Goal: Task Accomplishment & Management: Complete application form

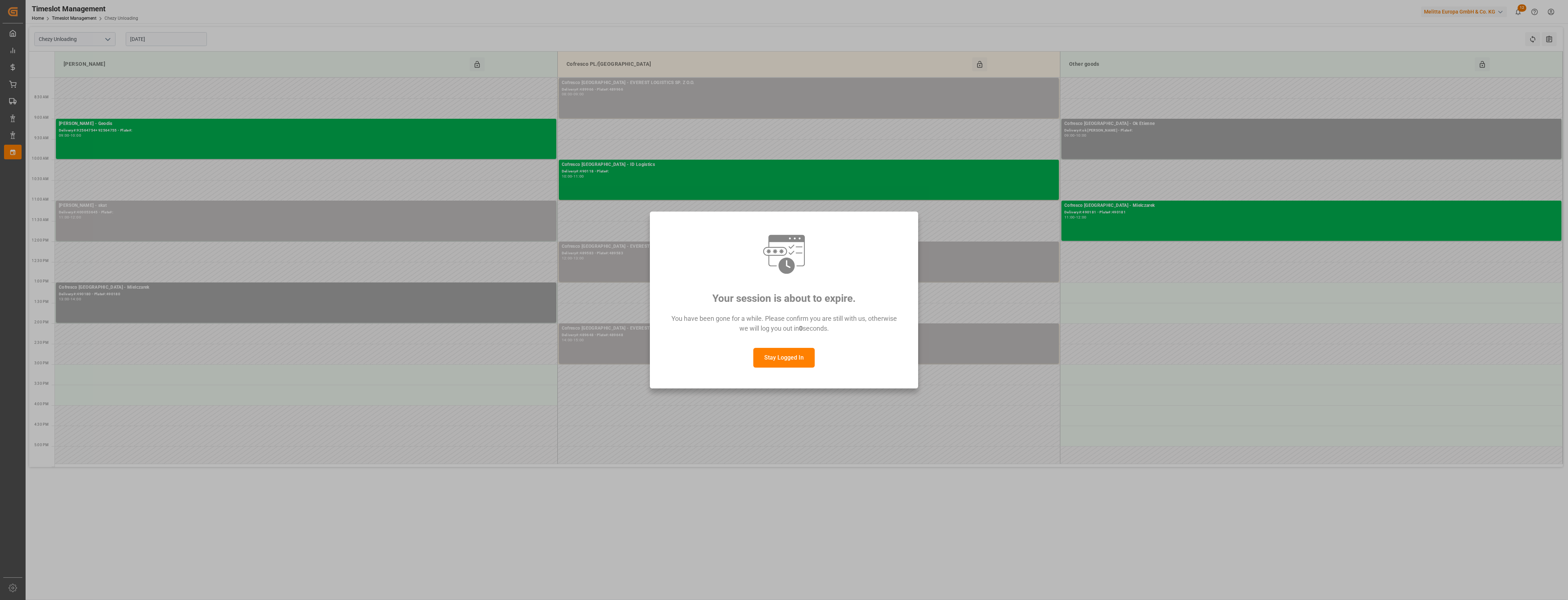
click at [776, 361] on button "Stay Logged In" at bounding box center [784, 358] width 62 height 20
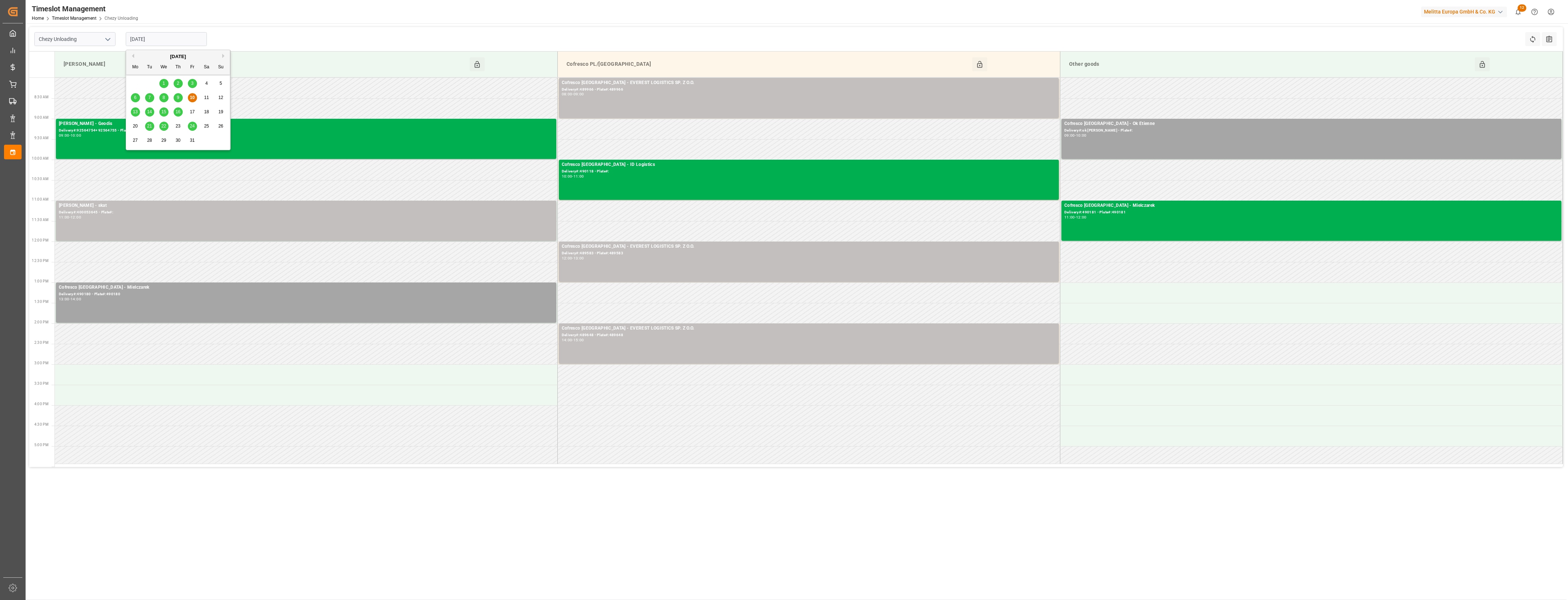
click at [191, 40] on input "[DATE]" at bounding box center [166, 39] width 81 height 14
click at [148, 115] on span "14" at bounding box center [150, 112] width 5 height 5
type input "[DATE]"
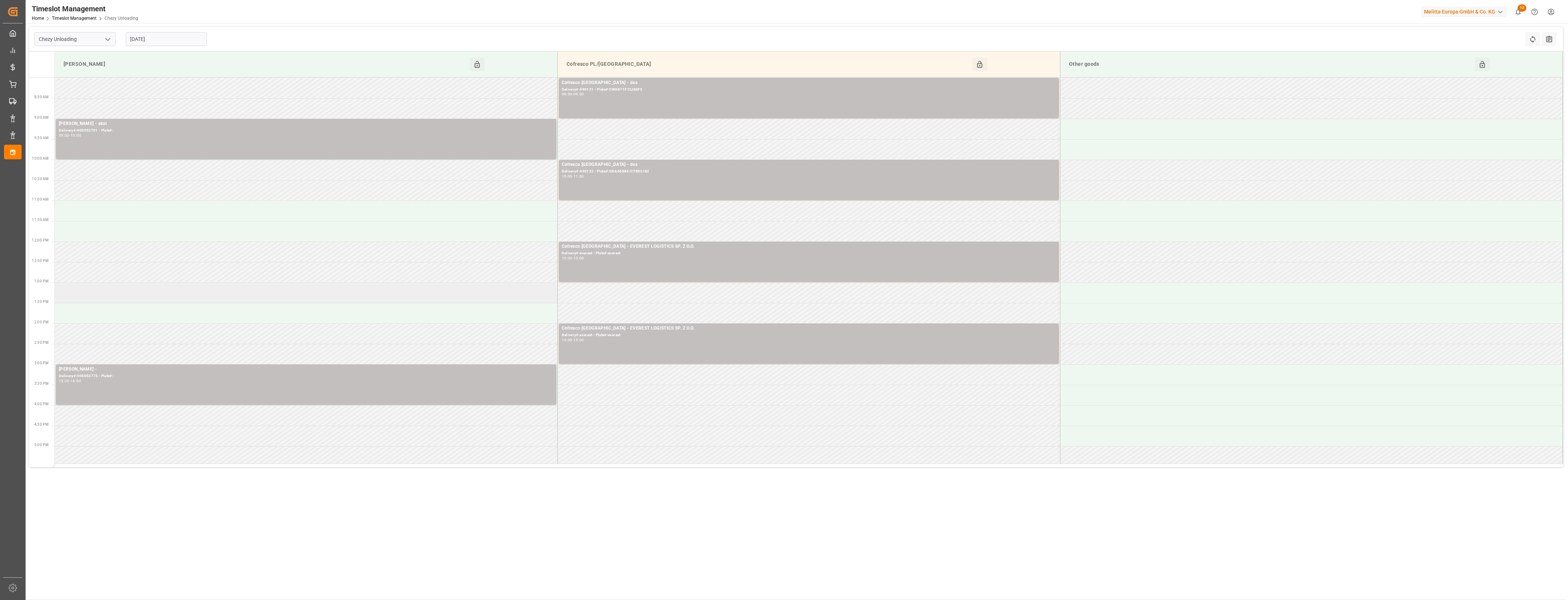
click at [103, 288] on td at bounding box center [306, 293] width 502 height 21
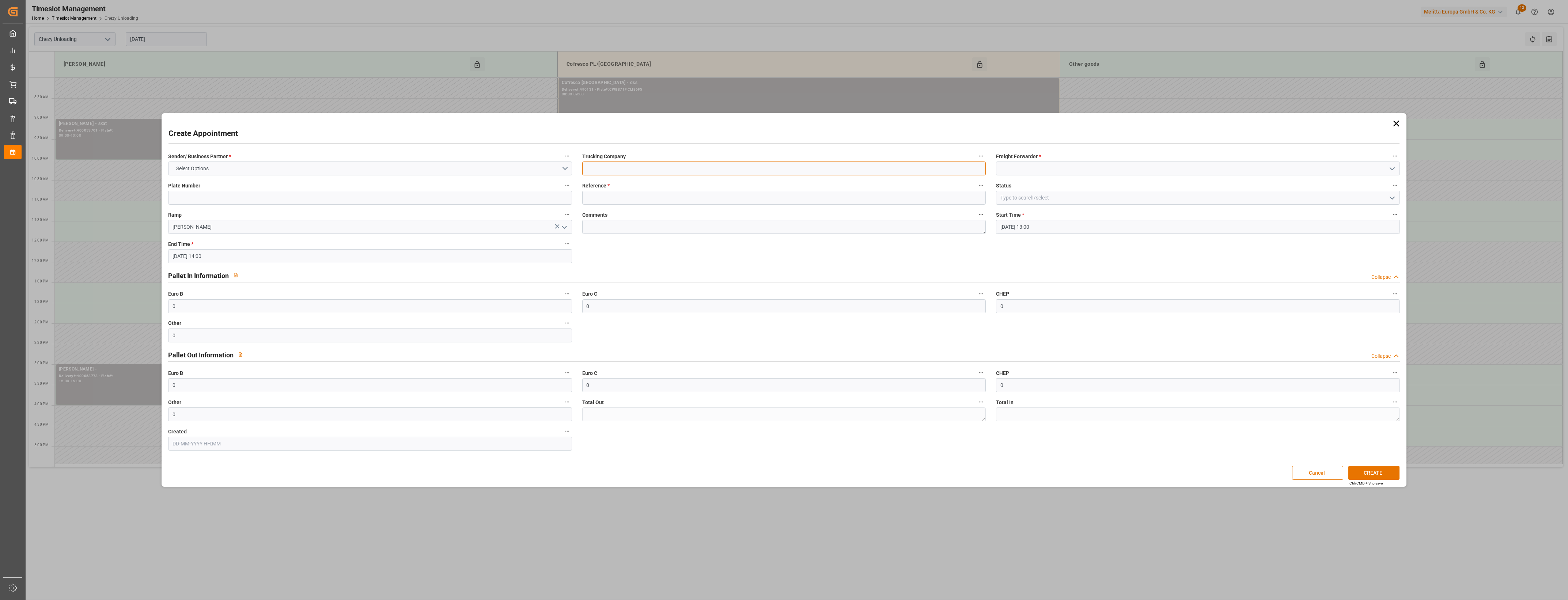
click at [637, 172] on input at bounding box center [783, 169] width 403 height 14
click at [593, 196] on input at bounding box center [783, 198] width 403 height 14
paste input "92566298+92566299"
type input "92566298+92566299"
click at [609, 171] on input at bounding box center [783, 169] width 403 height 14
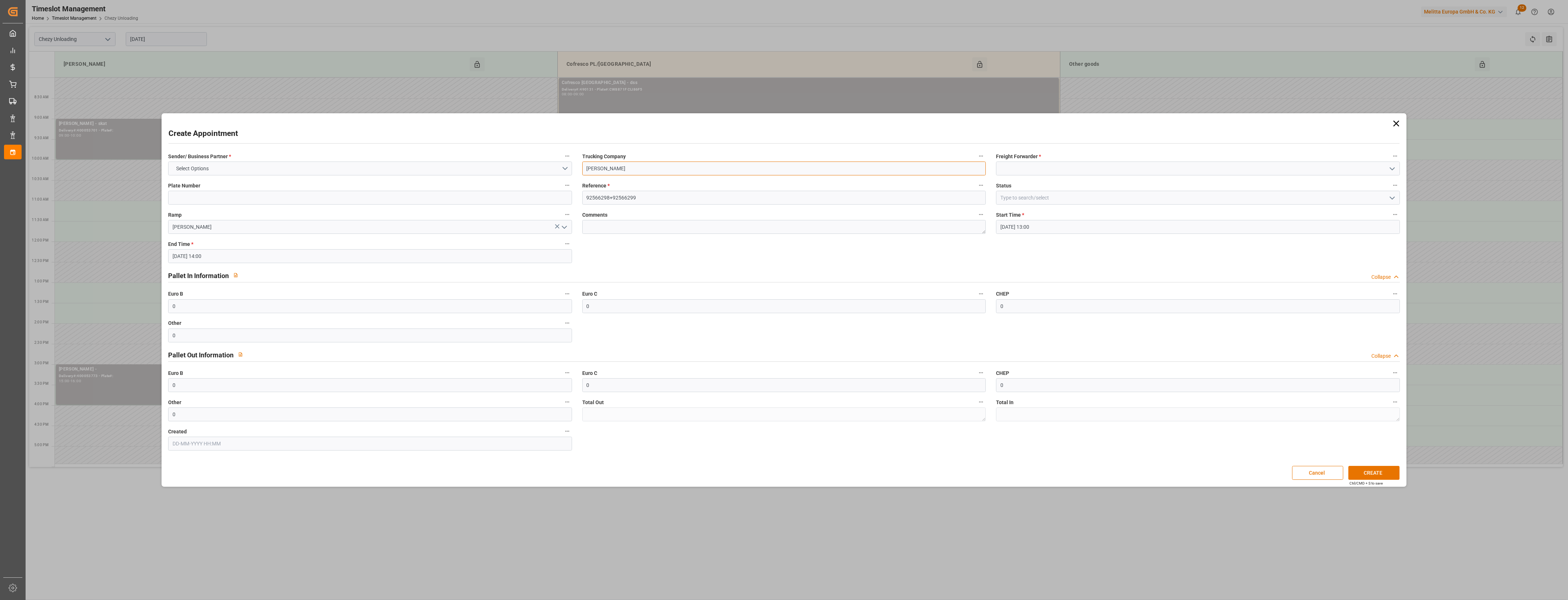
type input "[PERSON_NAME]"
click at [1394, 168] on polyline "open menu" at bounding box center [1392, 169] width 4 height 3
click at [1045, 408] on div "[PERSON_NAME]" at bounding box center [1197, 409] width 403 height 16
type input "[PERSON_NAME]"
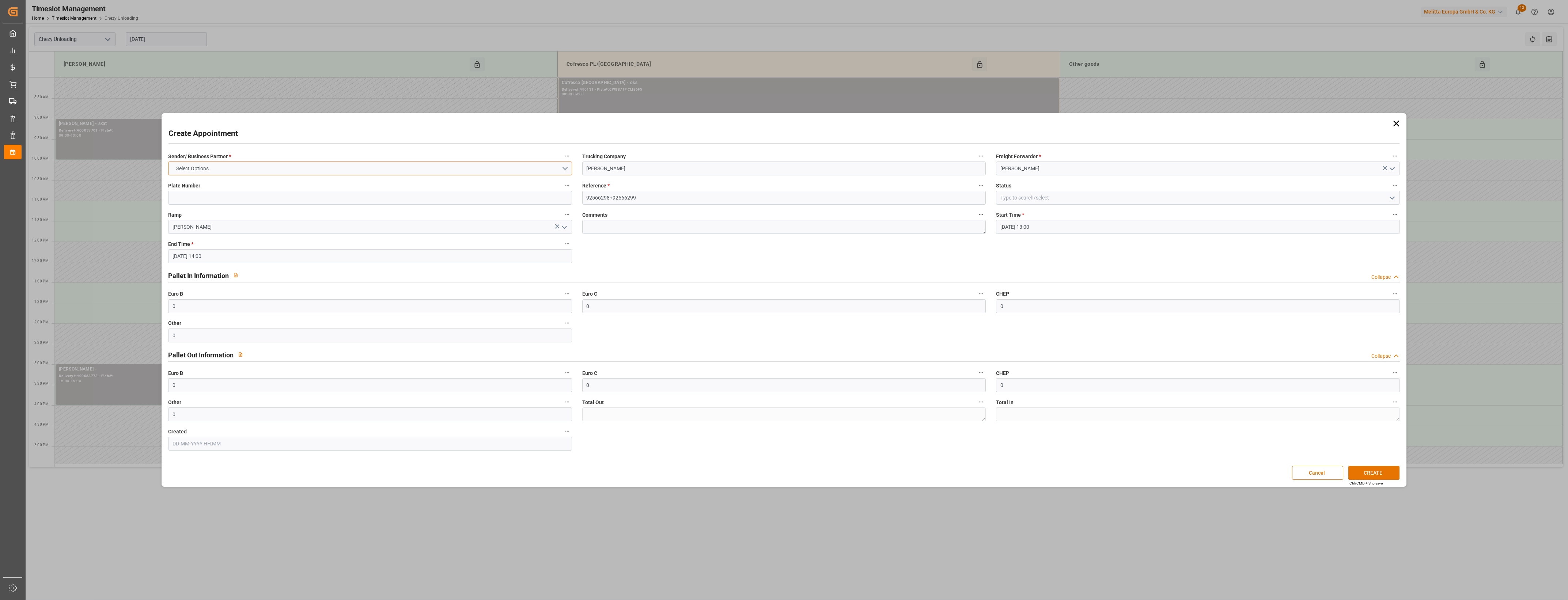
click at [565, 167] on button "Select Options" at bounding box center [369, 169] width 403 height 14
click at [216, 172] on div "[PERSON_NAME]" at bounding box center [370, 170] width 403 height 15
click at [1360, 475] on button "CREATE" at bounding box center [1374, 473] width 51 height 14
